Goal: Contribute content

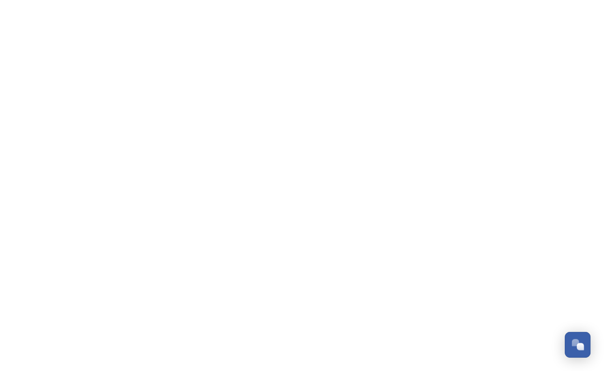
scroll to position [436, 0]
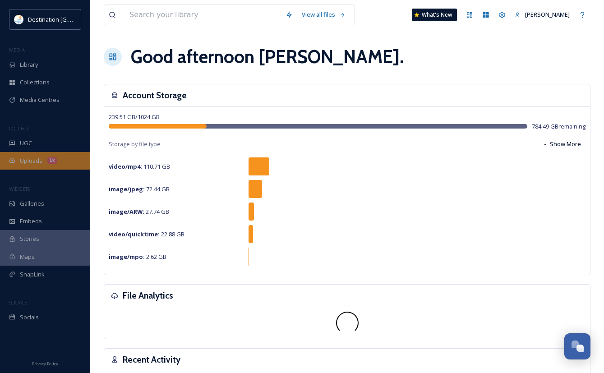
click at [48, 161] on div "1k" at bounding box center [52, 160] width 10 height 7
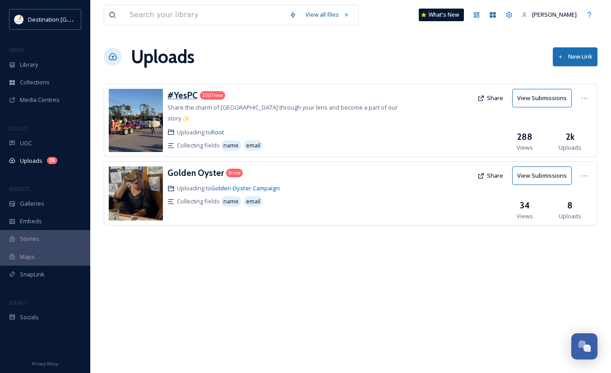
click at [177, 95] on h3 "#YesPC" at bounding box center [182, 95] width 30 height 11
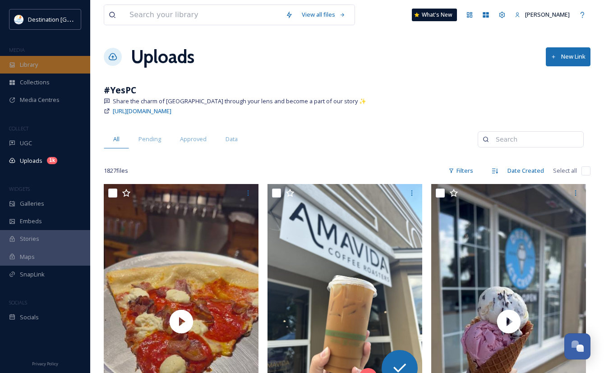
click at [52, 68] on div "Library" at bounding box center [45, 65] width 90 height 18
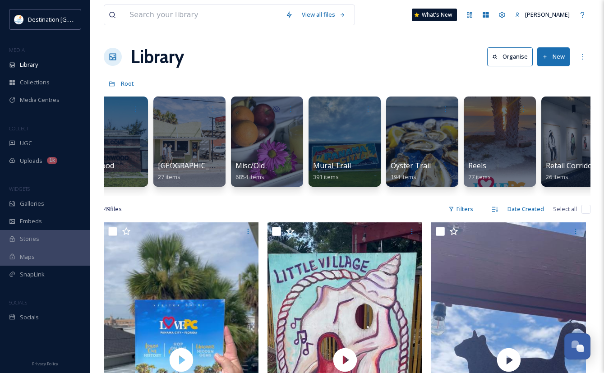
scroll to position [0, 662]
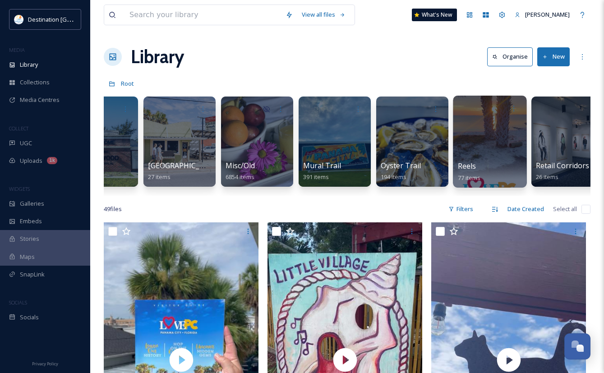
click at [501, 137] on div at bounding box center [490, 142] width 74 height 92
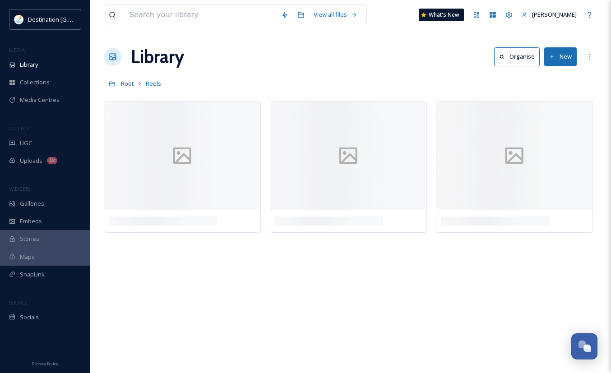
click at [566, 59] on button "New" at bounding box center [560, 56] width 33 height 19
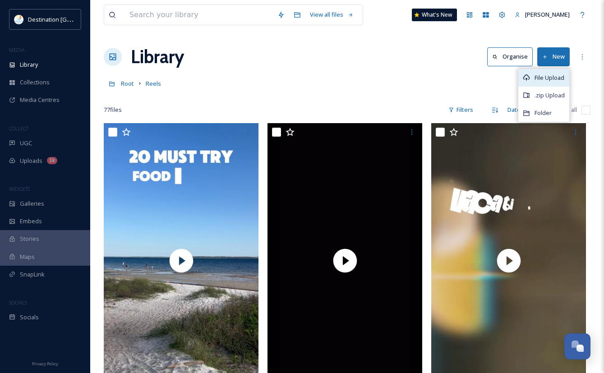
click at [550, 85] on div "File Upload" at bounding box center [544, 78] width 51 height 18
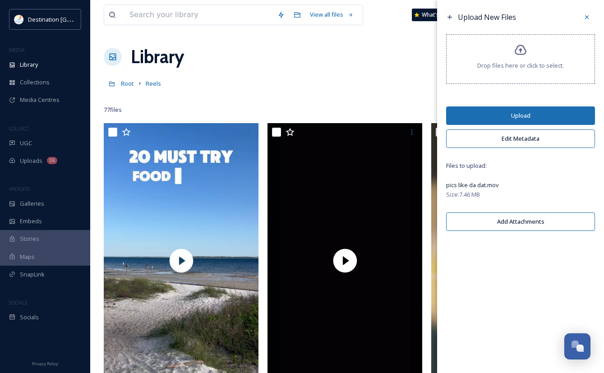
click at [545, 115] on button "Upload" at bounding box center [520, 116] width 149 height 19
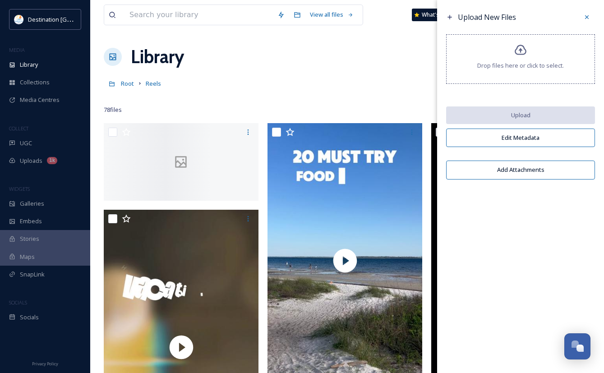
click at [283, 67] on div "Library Organise New" at bounding box center [347, 56] width 487 height 27
